Goal: Use online tool/utility: Utilize a website feature to perform a specific function

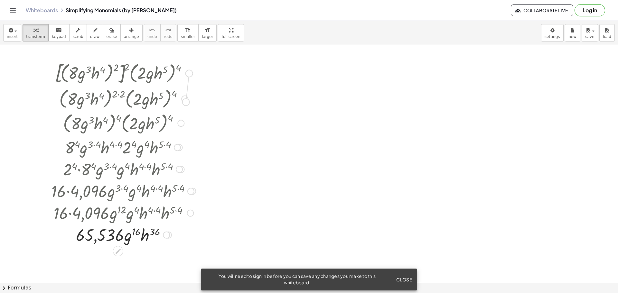
drag, startPoint x: 188, startPoint y: 73, endPoint x: 187, endPoint y: 102, distance: 29.6
click at [118, 74] on div "· [ ( · 8 · g 3 · h 4 ) 2 ] 2 · ( · 2 · g · h 5 ) 4 · ( · 8 · g 3 · h 4 ) ( · 2…" at bounding box center [118, 74] width 0 height 0
drag, startPoint x: 187, startPoint y: 85, endPoint x: 188, endPoint y: 92, distance: 7.1
click at [118, 74] on div "· [ ( · 8 · g 3 · h 4 ) 2 ] 2 · ( · 2 · g · h 5 ) 4 · ( · 8 · g 3 · h 4 ) ( · 2…" at bounding box center [118, 74] width 0 height 0
drag, startPoint x: 193, startPoint y: 73, endPoint x: 269, endPoint y: 75, distance: 76.6
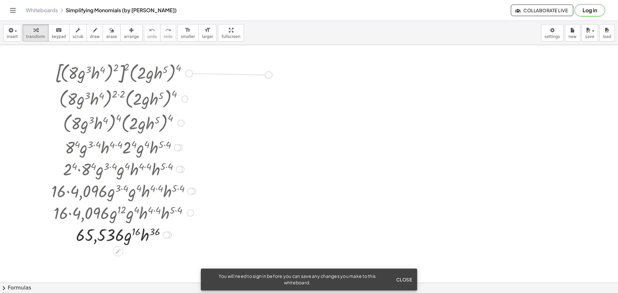
drag, startPoint x: 263, startPoint y: 70, endPoint x: 353, endPoint y: 69, distance: 90.2
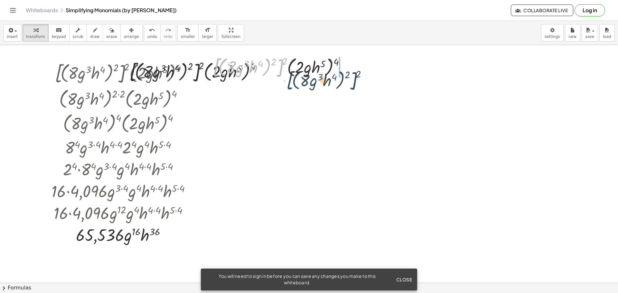
drag, startPoint x: 289, startPoint y: 69, endPoint x: 392, endPoint y: 81, distance: 103.4
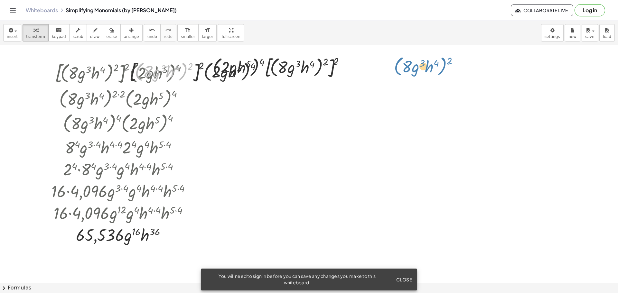
drag, startPoint x: 180, startPoint y: 67, endPoint x: 440, endPoint y: 60, distance: 259.9
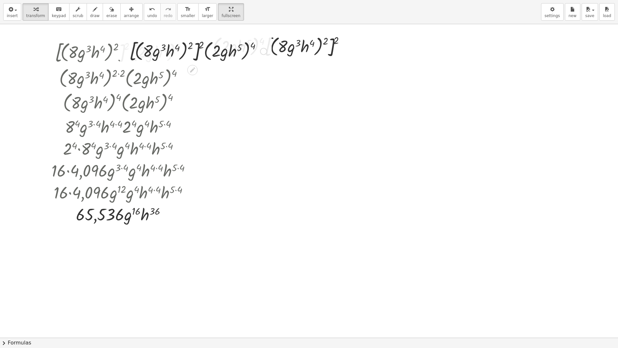
click at [221, 71] on div "insert select one: Math Expression Function Text Youtube Video Graphing Geometr…" at bounding box center [309, 174] width 618 height 348
drag, startPoint x: 234, startPoint y: 51, endPoint x: 254, endPoint y: 87, distance: 40.7
drag, startPoint x: 302, startPoint y: 34, endPoint x: 307, endPoint y: 65, distance: 31.3
click at [307, 65] on div "· [ ( · 8 · g 3 · h 4 ) 2 ] 2 · ( · 2 · g · h 5 ) 4 · ( · 8 · g 3 · h 4 ) ( · 2…" at bounding box center [309, 337] width 618 height 627
drag, startPoint x: 305, startPoint y: 51, endPoint x: 293, endPoint y: 67, distance: 20.0
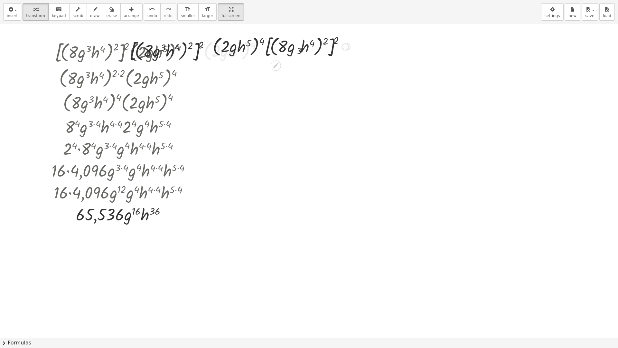
click at [293, 67] on div "· [ ( · 8 · g 3 · h 4 ) 2 ] 2 · ( · 2 · g · h 5 ) 4 · ( · 8 · g 3 · h 4 ) ( · 2…" at bounding box center [309, 337] width 618 height 627
drag, startPoint x: 296, startPoint y: 44, endPoint x: 337, endPoint y: 42, distance: 41.3
click at [337, 42] on div at bounding box center [282, 46] width 144 height 27
drag, startPoint x: 337, startPoint y: 41, endPoint x: 323, endPoint y: 42, distance: 14.2
click at [323, 42] on div at bounding box center [282, 46] width 144 height 27
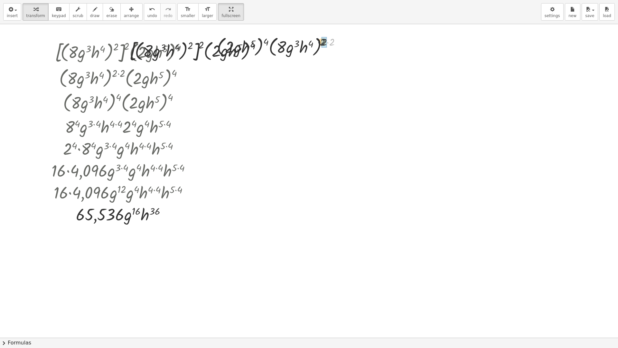
drag, startPoint x: 331, startPoint y: 43, endPoint x: 325, endPoint y: 43, distance: 6.8
drag, startPoint x: 330, startPoint y: 44, endPoint x: 312, endPoint y: 45, distance: 18.1
click at [312, 45] on div at bounding box center [281, 46] width 127 height 24
drag, startPoint x: 328, startPoint y: 44, endPoint x: 324, endPoint y: 45, distance: 4.2
click at [324, 45] on div at bounding box center [281, 46] width 127 height 24
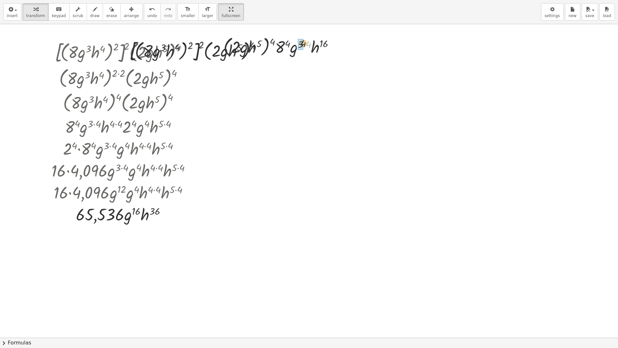
drag, startPoint x: 309, startPoint y: 46, endPoint x: 304, endPoint y: 45, distance: 5.6
click at [304, 45] on div at bounding box center [281, 46] width 123 height 24
drag, startPoint x: 284, startPoint y: 49, endPoint x: 279, endPoint y: 48, distance: 4.9
click at [279, 48] on div at bounding box center [281, 46] width 118 height 24
drag, startPoint x: 273, startPoint y: 41, endPoint x: 261, endPoint y: 42, distance: 11.6
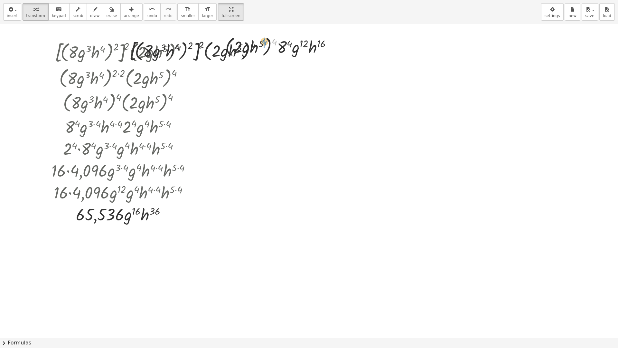
click at [261, 42] on div at bounding box center [281, 46] width 118 height 24
drag, startPoint x: 273, startPoint y: 44, endPoint x: 266, endPoint y: 44, distance: 6.4
drag, startPoint x: 232, startPoint y: 56, endPoint x: 285, endPoint y: 53, distance: 52.6
click at [285, 53] on div at bounding box center [281, 46] width 113 height 22
drag, startPoint x: 278, startPoint y: 64, endPoint x: 297, endPoint y: 66, distance: 18.8
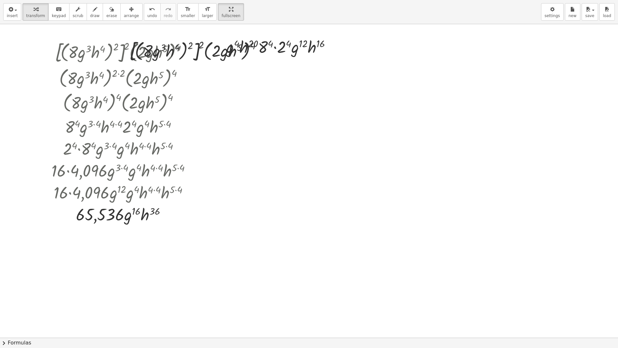
click at [296, 67] on div "· [ ( · 8 · g 3 · h 4 ) 2 ] 2 · ( · 2 · g · h 5 ) 4 · ( · 8 · g 3 · h 4 ) ( · 2…" at bounding box center [309, 337] width 618 height 627
drag, startPoint x: 353, startPoint y: 48, endPoint x: 428, endPoint y: 50, distance: 75.1
click at [428, 50] on div "· [ ( · 8 · g 3 · h 4 ) 2 ] 2 · ( · 2 · g · h 5 ) 4 · ( · 8 · g 3 · h 4 ) ( · 2…" at bounding box center [309, 337] width 618 height 627
drag, startPoint x: 419, startPoint y: 47, endPoint x: 476, endPoint y: 50, distance: 57.4
click at [476, 50] on div "· [ ( · 8 · g 3 · h 4 ) 2 ] 2 · ( · 2 · g · h 5 ) 4 · ( · 8 · g 3 · h 4 ) ( · 2…" at bounding box center [309, 337] width 618 height 627
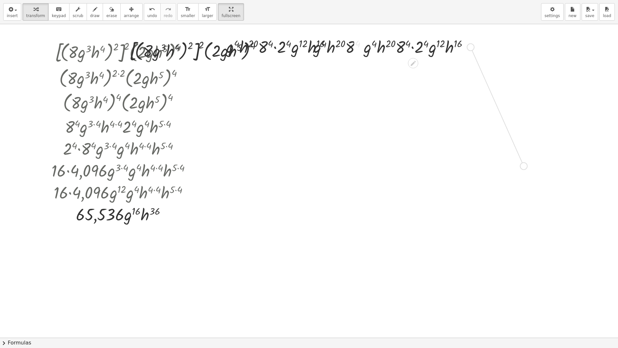
drag, startPoint x: 472, startPoint y: 48, endPoint x: 527, endPoint y: 171, distance: 134.7
click at [527, 171] on div "· [ ( · 8 · g 3 · h 4 ) 2 ] 2 · ( · 2 · g · h 5 ) 4 · ( · 8 · g 3 · h 4 ) ( · 2…" at bounding box center [309, 337] width 618 height 627
